Goal: Book appointment/travel/reservation

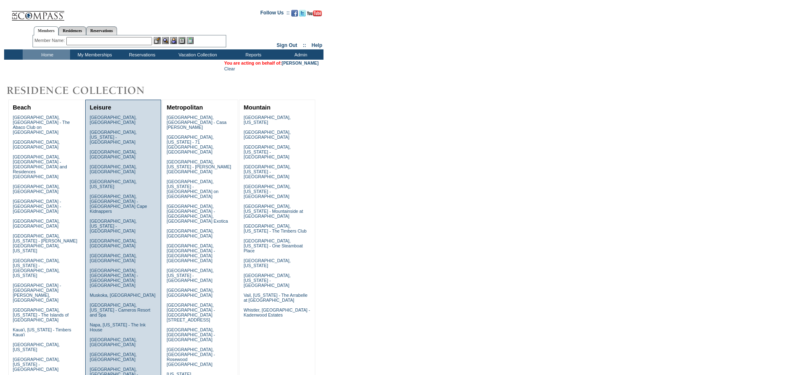
scroll to position [124, 0]
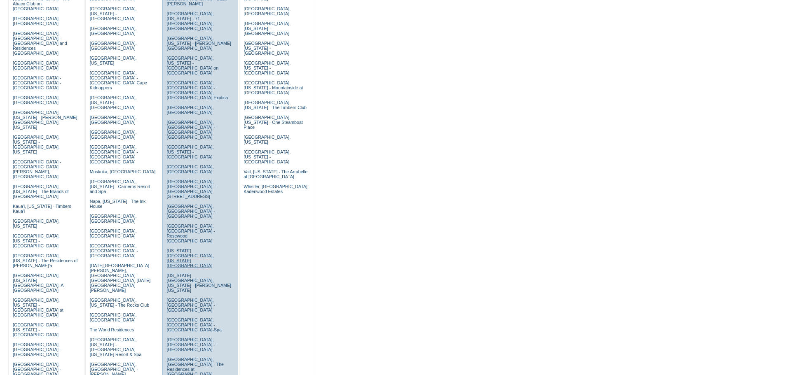
click at [173, 248] on link "[US_STATE][GEOGRAPHIC_DATA], [US_STATE][GEOGRAPHIC_DATA]" at bounding box center [189, 258] width 47 height 20
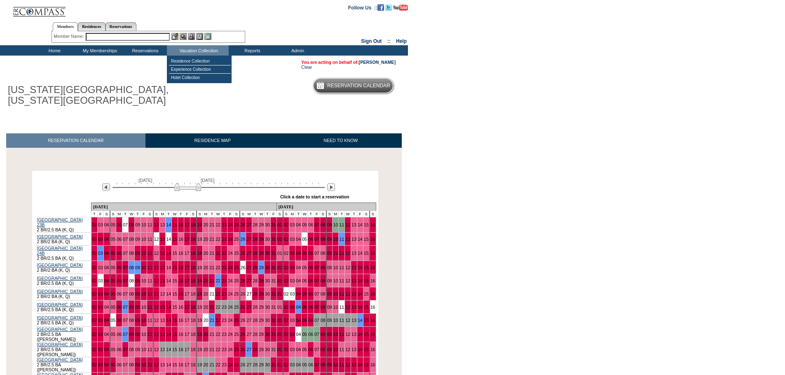
click at [123, 33] on input "text" at bounding box center [128, 37] width 84 height 8
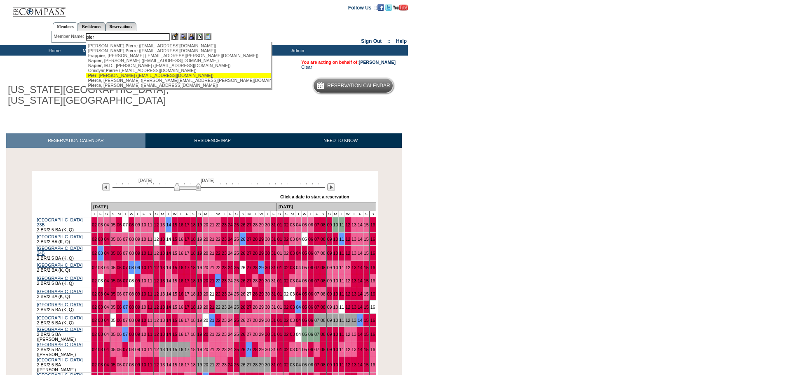
click at [132, 75] on div "Pier , Dave (sundance@volcano.net)" at bounding box center [178, 75] width 181 height 5
type input "Pier, Dave (sundance@volcano.net)"
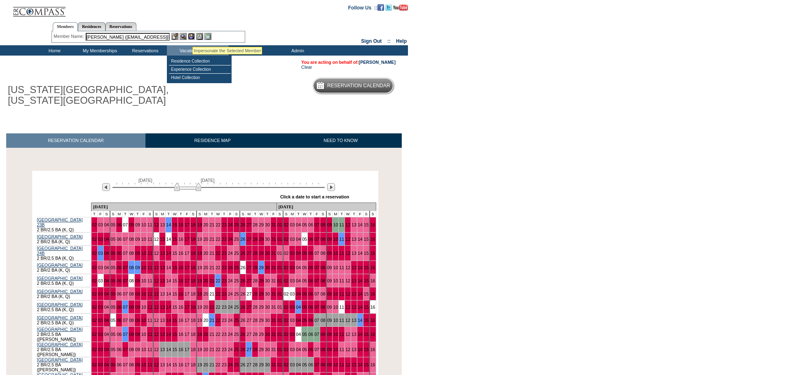
click at [192, 37] on img at bounding box center [191, 36] width 7 height 7
click at [184, 34] on img at bounding box center [183, 36] width 7 height 7
